Goal: Task Accomplishment & Management: Manage account settings

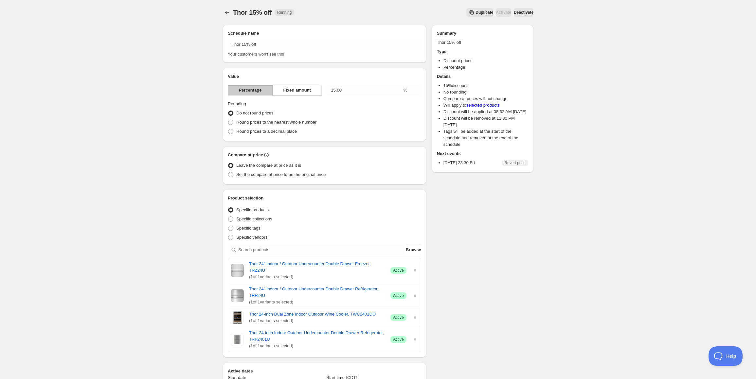
drag, startPoint x: 523, startPoint y: 12, endPoint x: 501, endPoint y: 24, distance: 24.6
click at [523, 12] on span "Deactivate" at bounding box center [524, 12] width 20 height 5
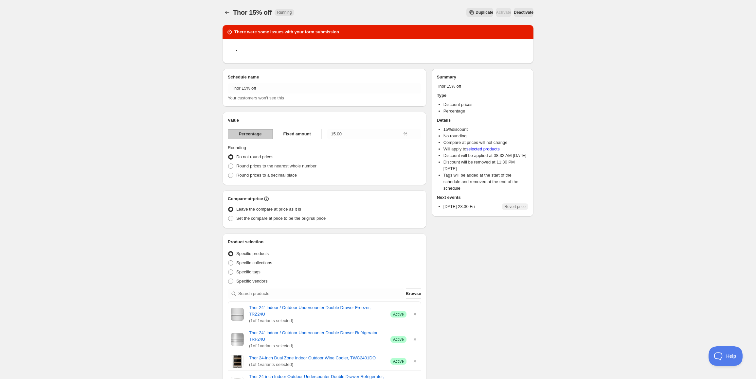
click at [384, 4] on div "Thor 15% off. This page is ready Thor 15% off Running Duplicate Activate Deacti…" at bounding box center [378, 12] width 311 height 25
click at [383, 4] on div "Thor 15% off. This page is ready Thor 15% off Running Duplicate Activate Deacti…" at bounding box center [378, 12] width 311 height 25
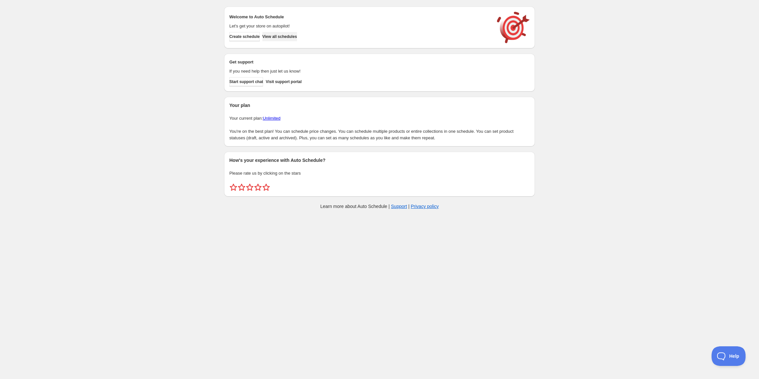
click at [297, 36] on span "View all schedules" at bounding box center [279, 36] width 35 height 5
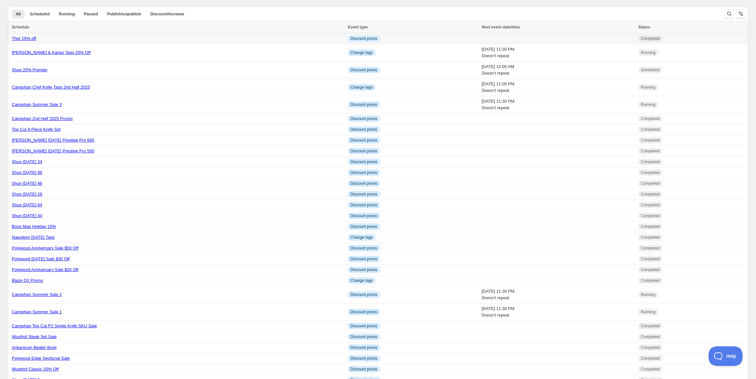
click at [27, 39] on link "Thor 15% off" at bounding box center [24, 38] width 24 height 5
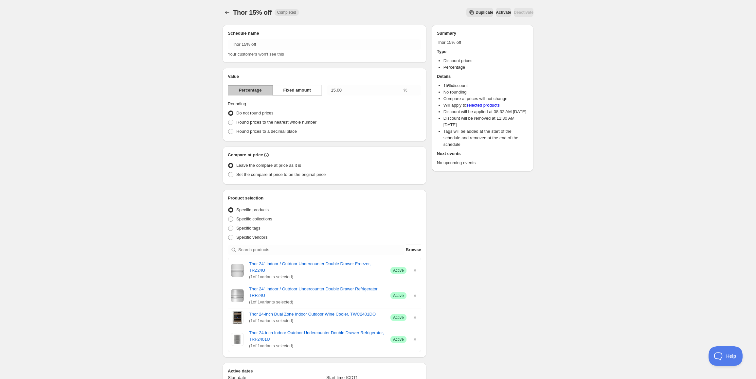
click at [526, 12] on div "Deactivate" at bounding box center [524, 12] width 20 height 9
click at [225, 14] on icon "Schedules" at bounding box center [227, 12] width 7 height 7
